Goal: Task Accomplishment & Management: Use online tool/utility

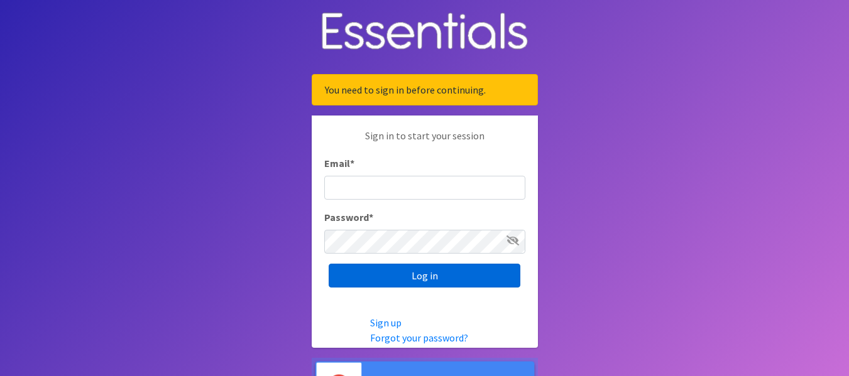
type input "dustin@lincolnhygienenetwork.org"
click at [416, 286] on input "Log in" at bounding box center [425, 276] width 192 height 24
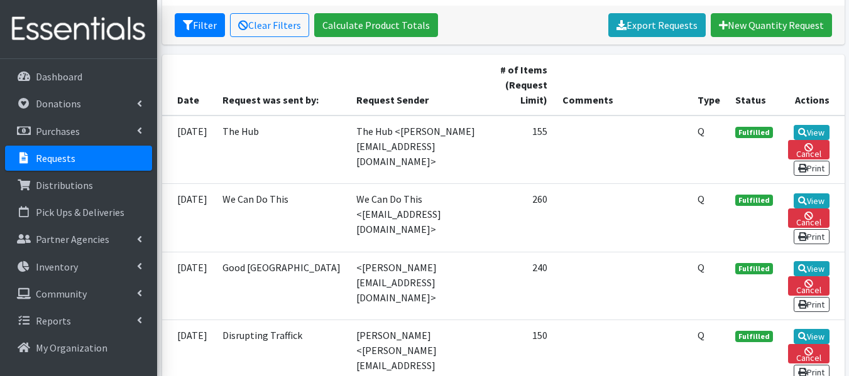
scroll to position [302, 0]
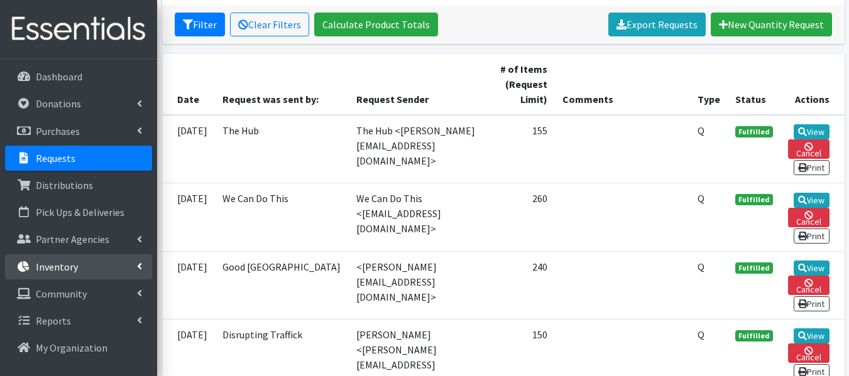
click at [66, 266] on p "Inventory" at bounding box center [57, 267] width 42 height 13
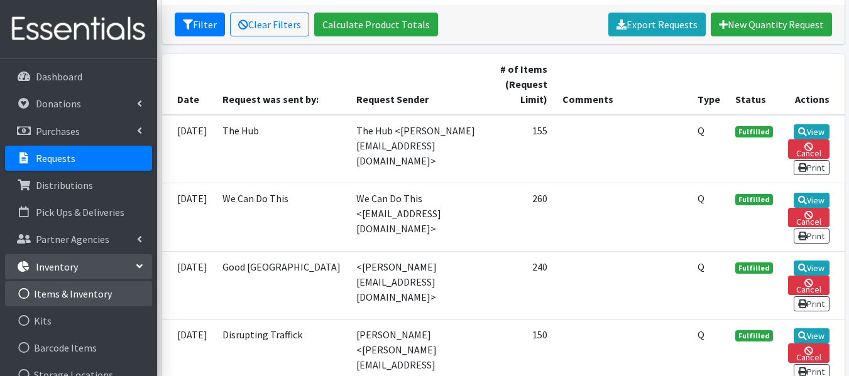
click at [67, 289] on link "Items & Inventory" at bounding box center [78, 293] width 147 height 25
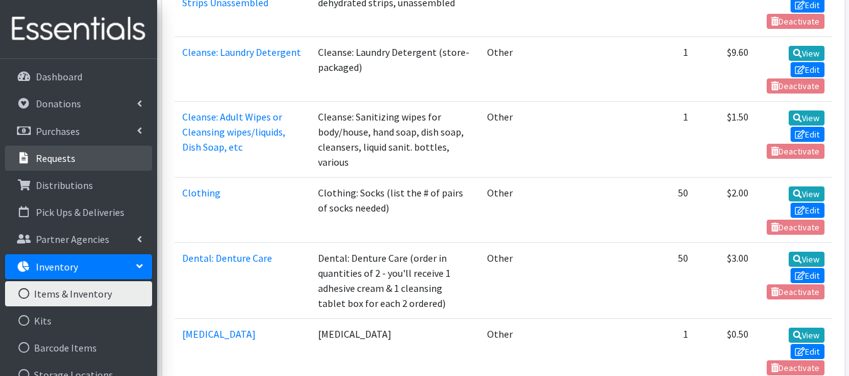
click at [53, 165] on link "Requests" at bounding box center [78, 158] width 147 height 25
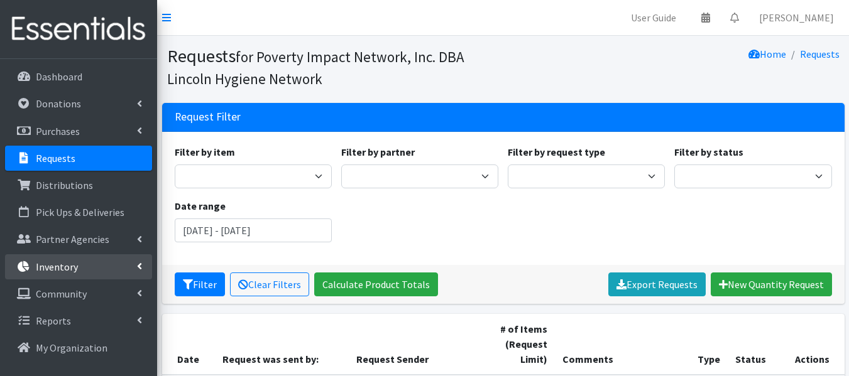
click at [86, 266] on link "Inventory" at bounding box center [78, 266] width 147 height 25
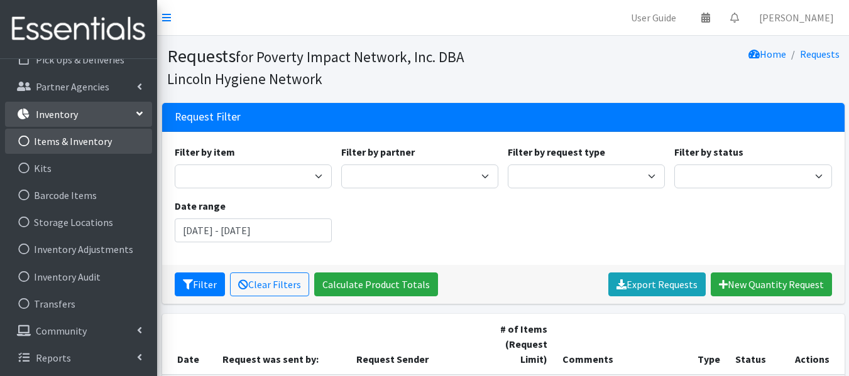
click at [76, 142] on link "Items & Inventory" at bounding box center [78, 141] width 147 height 25
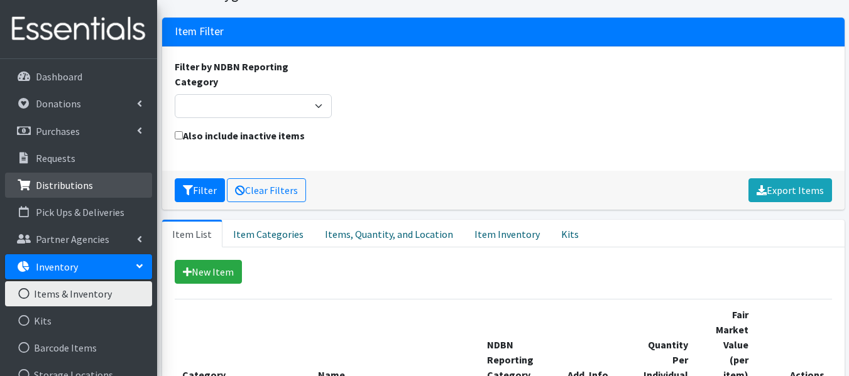
click at [51, 175] on link "Distributions" at bounding box center [78, 185] width 147 height 25
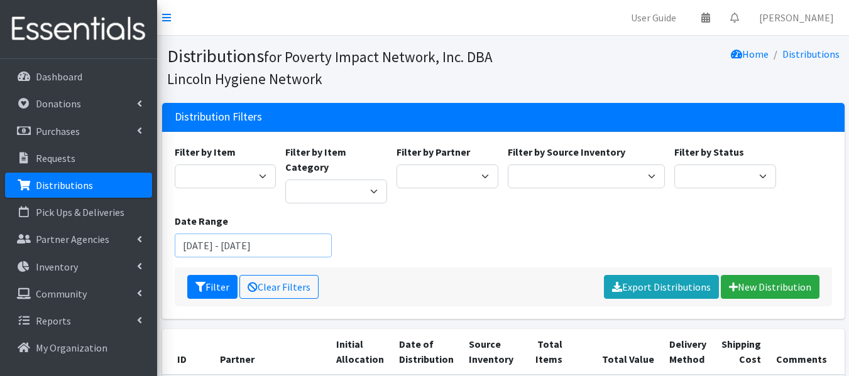
click at [217, 234] on input "[DATE] - [DATE]" at bounding box center [253, 246] width 157 height 24
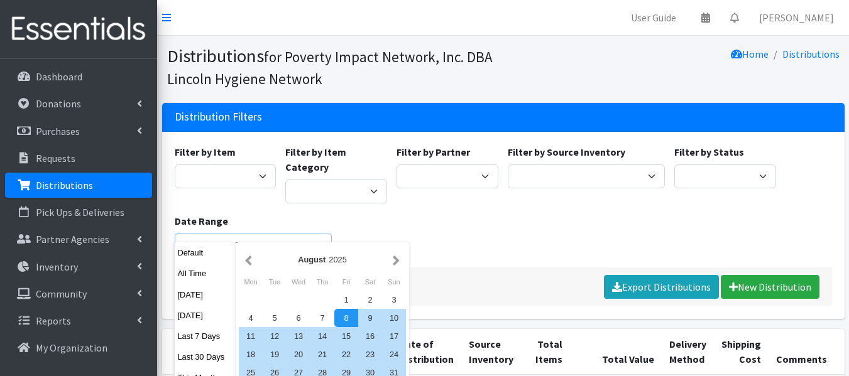
type input "[DATE] - [DATE]"
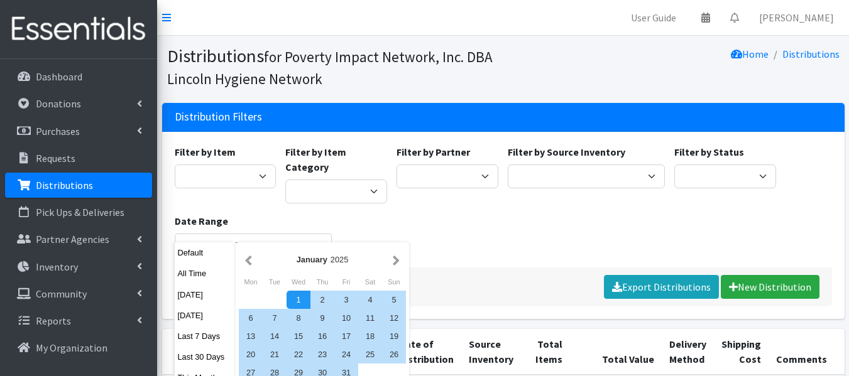
click at [407, 232] on div "Filter by Item archived. Cleanse: Hand Soap, liquid Baby/Toddler: Diapers, indi…" at bounding box center [503, 206] width 667 height 123
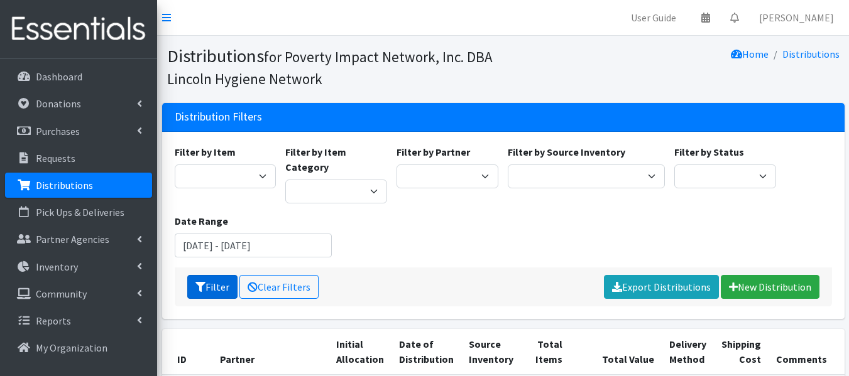
click at [209, 275] on button "Filter" at bounding box center [212, 287] width 50 height 24
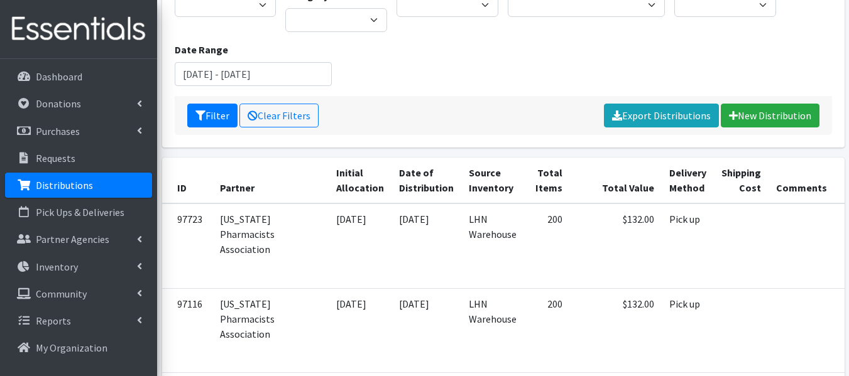
scroll to position [171, 0]
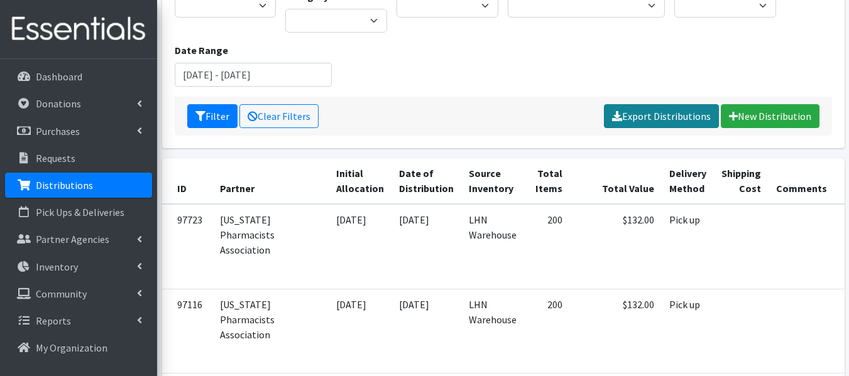
click at [665, 104] on link "Export Distributions" at bounding box center [661, 116] width 115 height 24
